Goal: Use online tool/utility: Utilize a website feature to perform a specific function

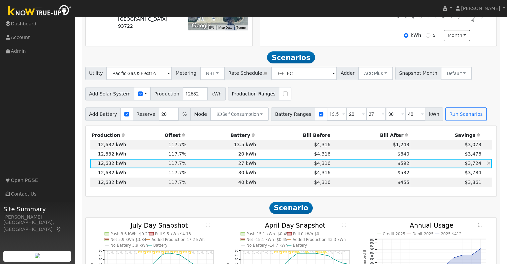
scroll to position [197, 0]
click at [183, 96] on input "12632" at bounding box center [195, 93] width 25 height 13
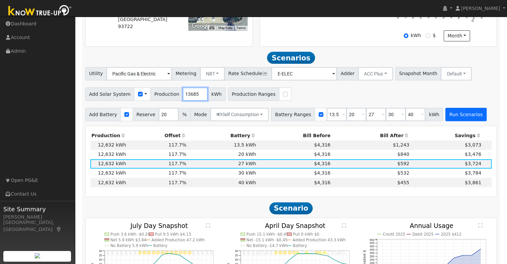
type input "13685"
click at [446, 117] on button "Run Scenarios" at bounding box center [466, 114] width 41 height 13
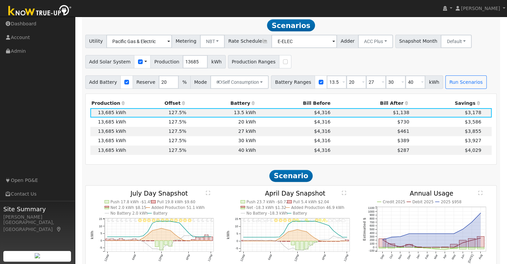
scroll to position [231, 0]
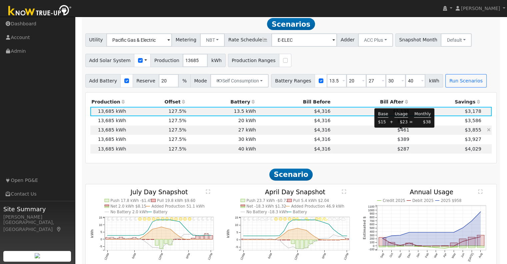
click at [401, 132] on span "$461" at bounding box center [404, 129] width 12 height 5
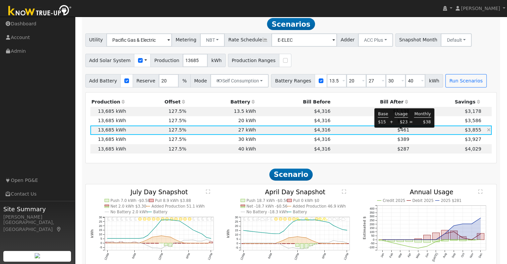
click at [401, 132] on span "$461" at bounding box center [404, 129] width 12 height 5
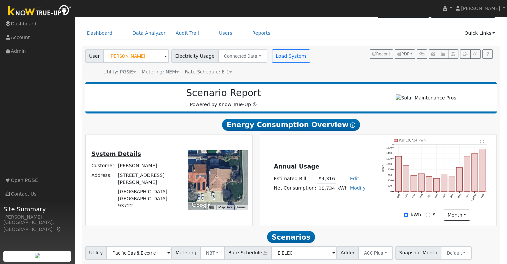
scroll to position [0, 0]
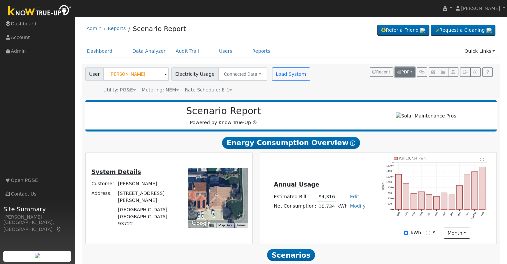
click at [412, 70] on button "PDF" at bounding box center [405, 71] width 20 height 9
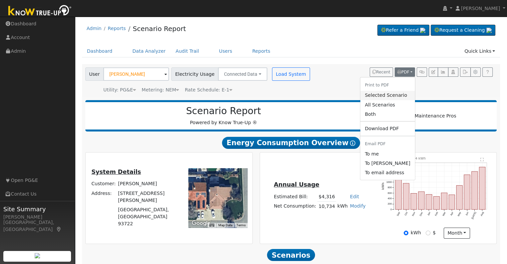
click at [384, 94] on link "Selected Scenario" at bounding box center [387, 95] width 55 height 9
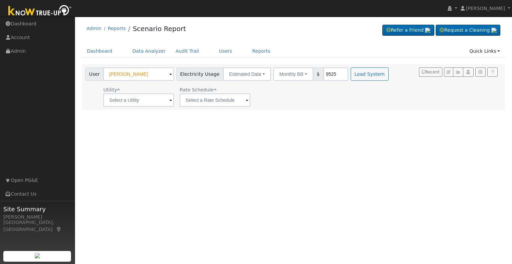
click at [323, 72] on input "9525" at bounding box center [335, 73] width 25 height 13
type input "9565"
click at [287, 118] on div "User Profile First name Last name Email Email Notifications No Emails No Emails…" at bounding box center [293, 140] width 437 height 247
click at [170, 102] on span at bounding box center [170, 101] width 3 height 8
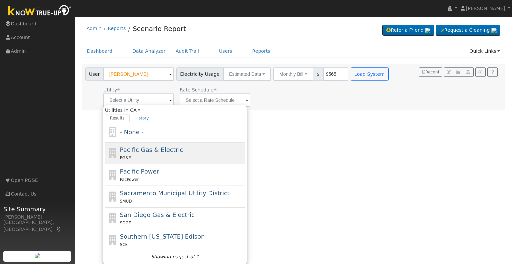
click at [155, 152] on span "Pacific Gas & Electric" at bounding box center [151, 149] width 63 height 7
type input "Pacific Gas & Electric"
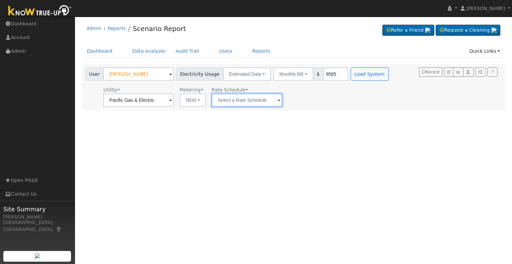
click at [272, 101] on input "text" at bounding box center [247, 99] width 71 height 13
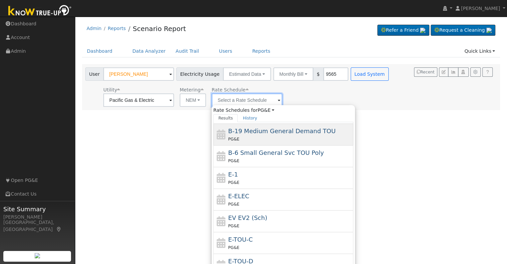
scroll to position [115, 0]
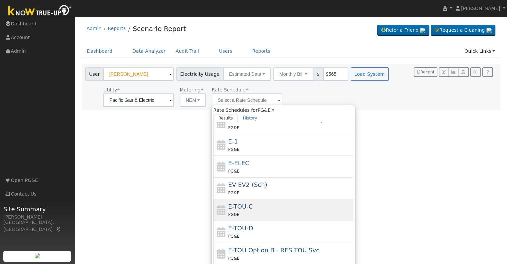
click at [259, 211] on div "PG&E" at bounding box center [290, 214] width 124 height 7
type input "E-TOU-C"
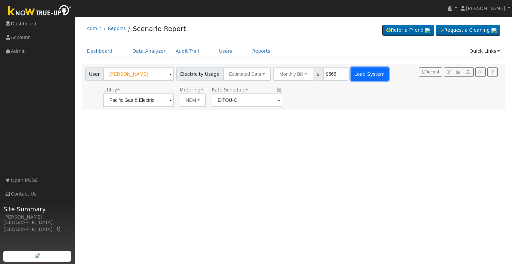
click at [356, 76] on button "Load System" at bounding box center [370, 73] width 38 height 13
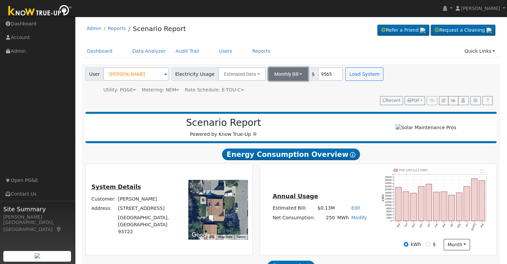
click at [290, 76] on button "Monthly Bill" at bounding box center [288, 73] width 40 height 13
click at [284, 87] on link "Annual Consumption" at bounding box center [279, 88] width 58 height 9
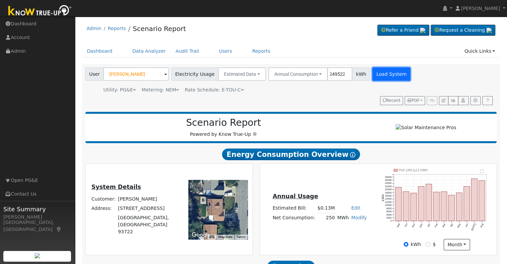
scroll to position [0, 0]
click at [381, 71] on button "Load System" at bounding box center [391, 73] width 38 height 13
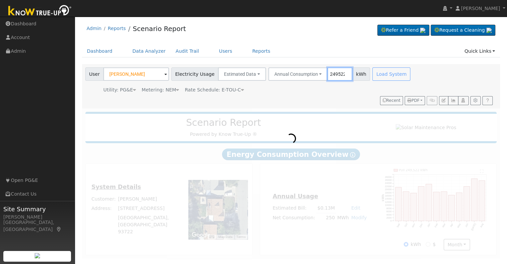
click at [327, 73] on input "249522" at bounding box center [339, 73] width 25 height 13
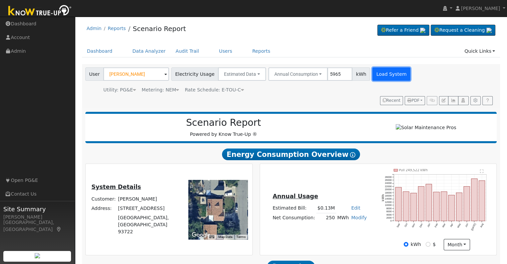
click at [372, 71] on button "Load System" at bounding box center [391, 73] width 38 height 13
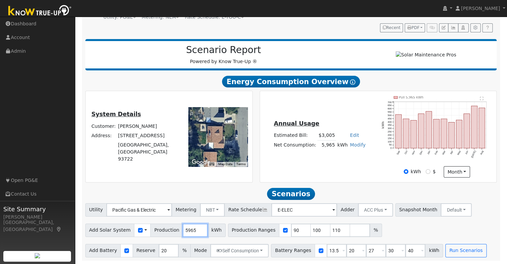
click at [183, 228] on input "5965" at bounding box center [195, 229] width 25 height 13
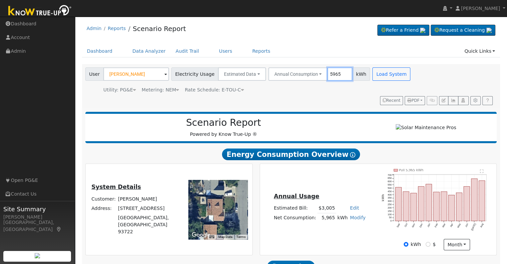
click at [327, 74] on input "5965" at bounding box center [339, 73] width 25 height 13
type input "9565"
click at [372, 76] on button "Load System" at bounding box center [391, 73] width 38 height 13
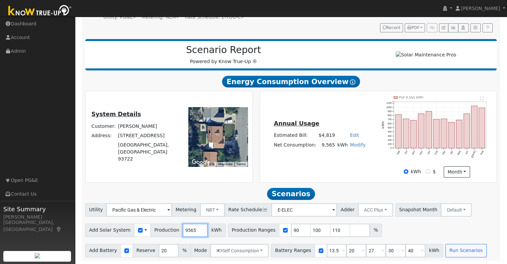
click at [183, 231] on input "9565" at bounding box center [195, 229] width 25 height 13
type input "14500"
click at [279, 227] on div at bounding box center [285, 229] width 12 height 13
click at [283, 231] on input "checkbox" at bounding box center [285, 230] width 5 height 5
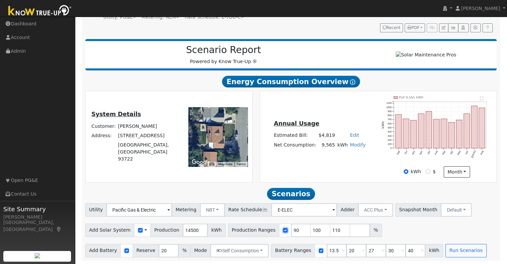
checkbox input "false"
click at [447, 250] on button "Run Scenarios" at bounding box center [466, 250] width 41 height 13
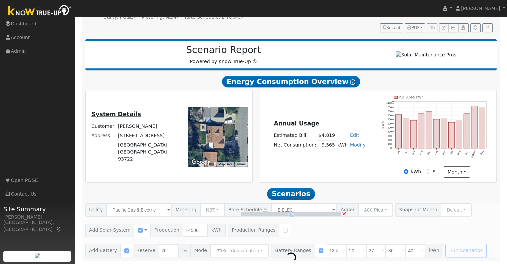
click at [447, 250] on div "0% ×" at bounding box center [291, 230] width 419 height 54
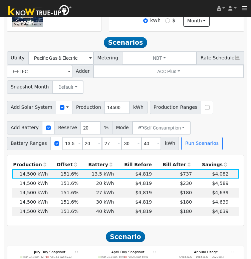
scroll to position [282, 0]
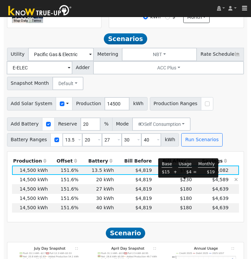
click at [189, 182] on span "$230" at bounding box center [186, 179] width 12 height 5
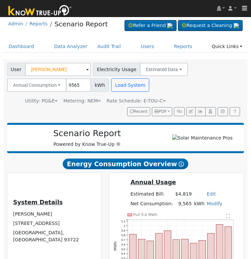
scroll to position [0, 0]
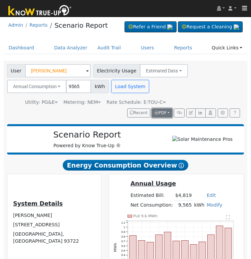
click at [167, 113] on button "PDF" at bounding box center [162, 112] width 20 height 9
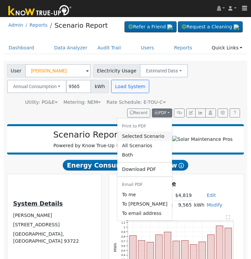
click at [146, 138] on link "Selected Scenario" at bounding box center [144, 135] width 55 height 9
